Goal: Navigation & Orientation: Find specific page/section

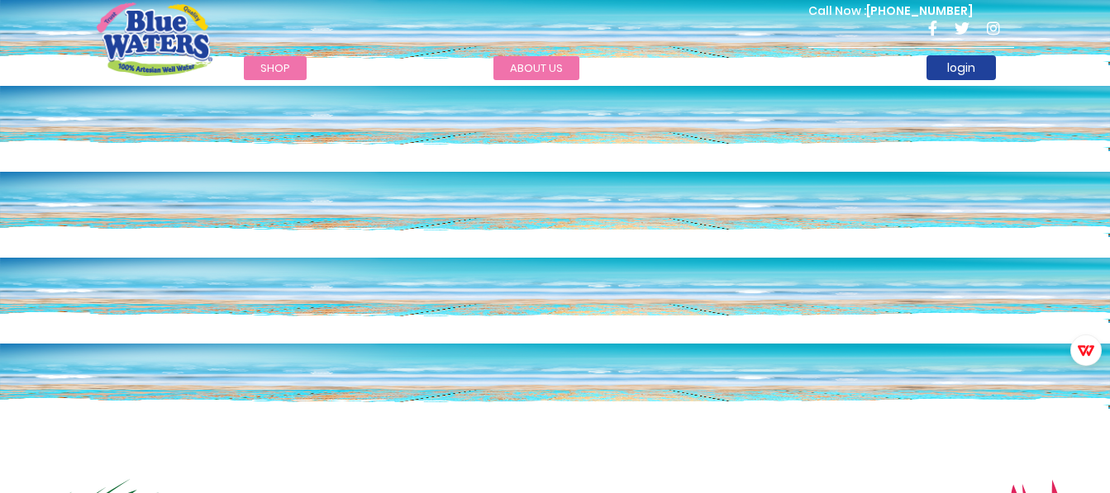
click at [537, 65] on link "about us" at bounding box center [536, 68] width 86 height 24
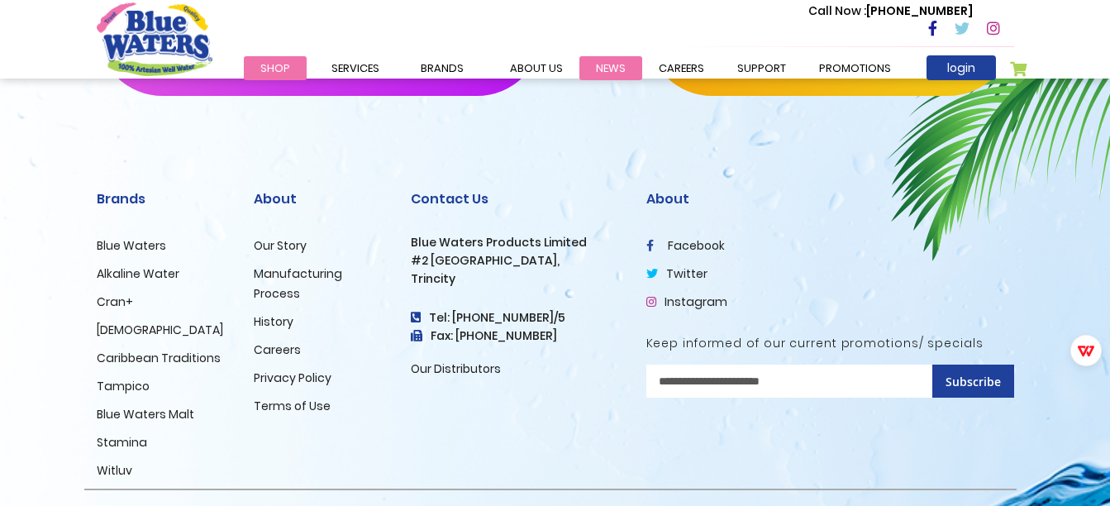
scroll to position [4099, 0]
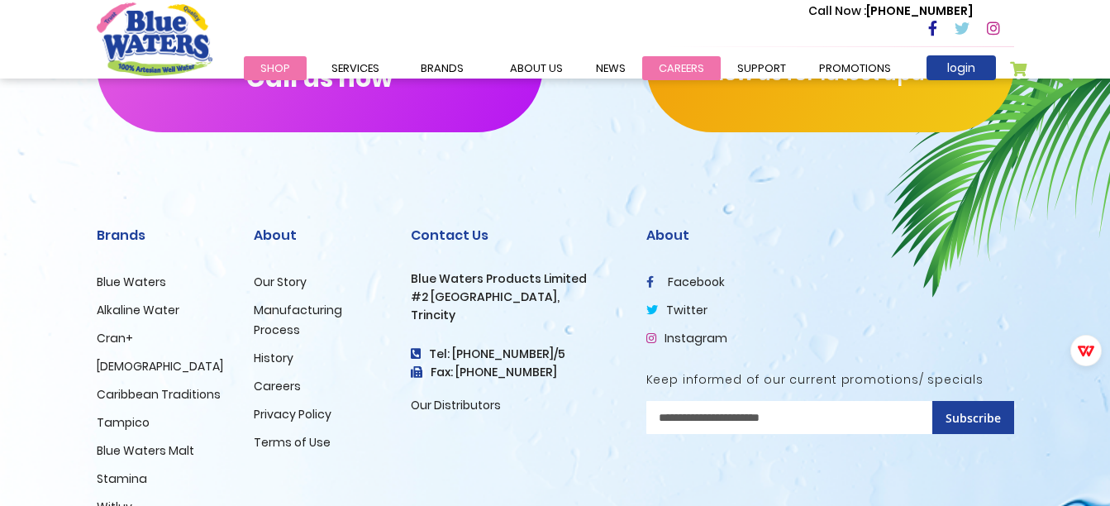
click at [680, 67] on link "careers" at bounding box center [681, 68] width 79 height 24
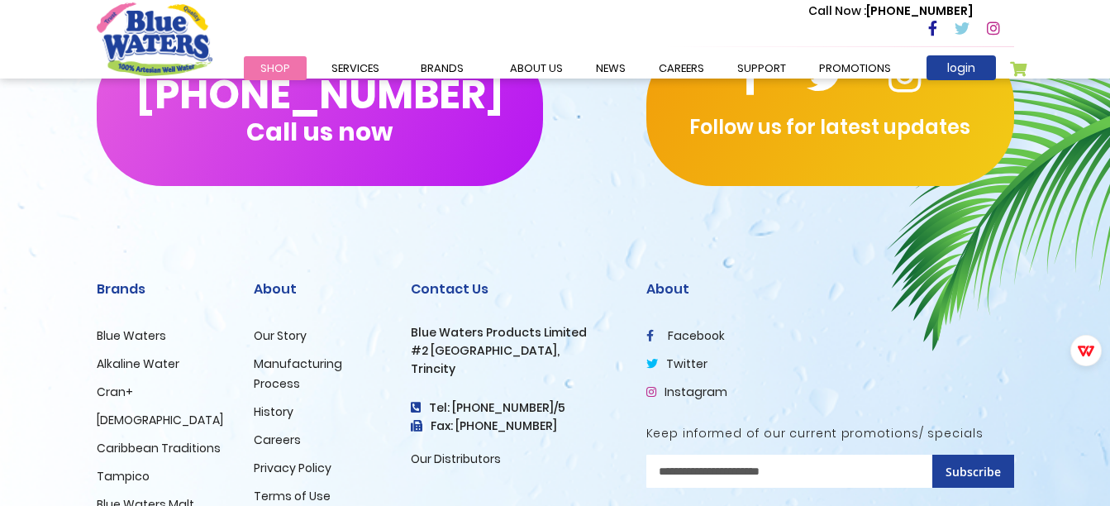
scroll to position [1653, 0]
